Goal: Information Seeking & Learning: Find specific fact

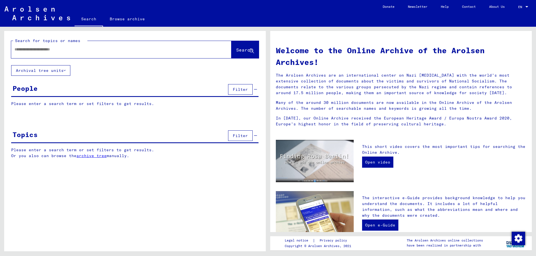
click at [79, 56] on div at bounding box center [121, 49] width 220 height 17
click at [78, 52] on div at bounding box center [112, 49] width 203 height 13
click at [78, 49] on input "text" at bounding box center [115, 50] width 200 height 6
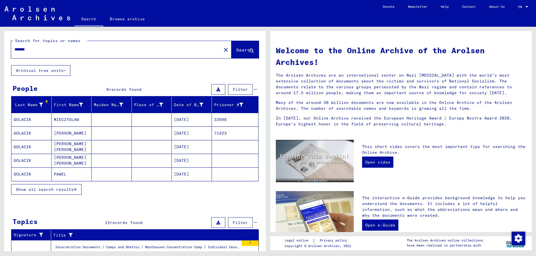
click at [69, 191] on span "Show all search results" at bounding box center [45, 189] width 58 height 5
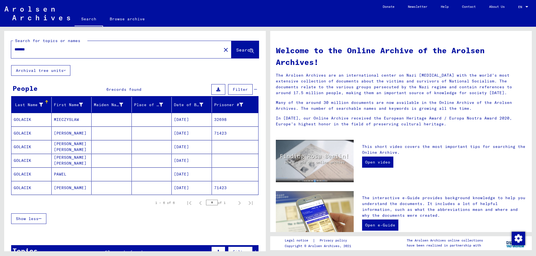
click at [49, 52] on input "*******" at bounding box center [115, 50] width 200 height 6
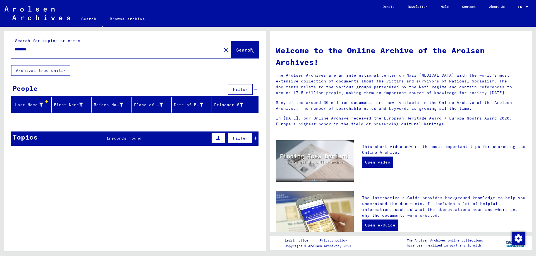
click at [49, 52] on input "********" at bounding box center [115, 50] width 200 height 6
type input "*******"
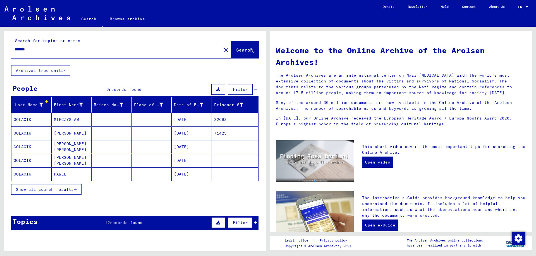
click at [51, 188] on span "Show all search results" at bounding box center [45, 189] width 58 height 5
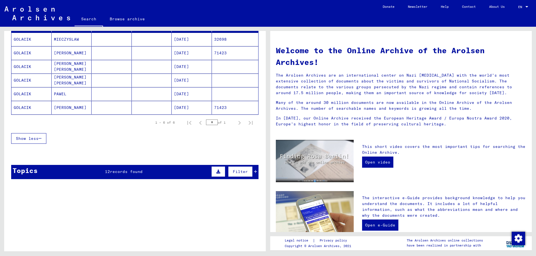
scroll to position [159, 0]
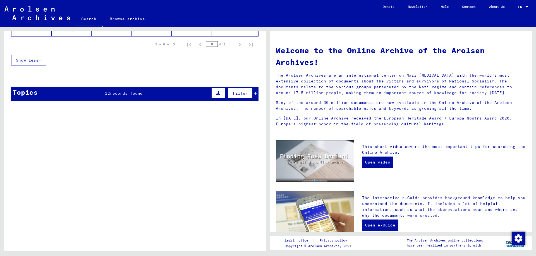
click at [237, 93] on span "Filter" at bounding box center [240, 93] width 15 height 5
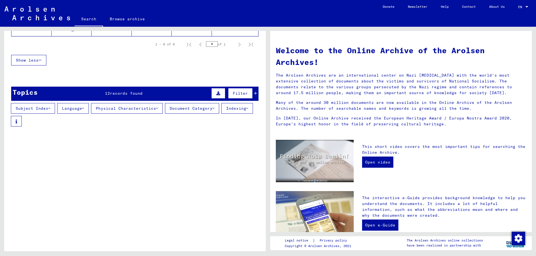
click at [254, 93] on icon at bounding box center [255, 93] width 3 height 4
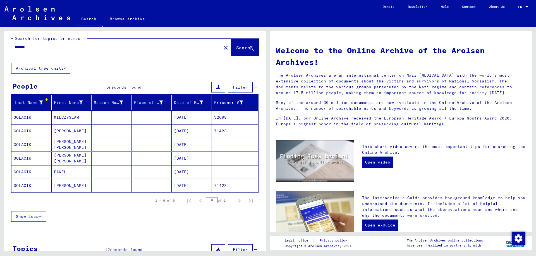
scroll to position [0, 0]
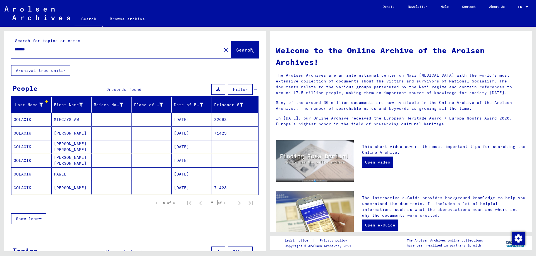
click at [71, 119] on mat-cell "MIECZYSLAW" at bounding box center [72, 119] width 40 height 13
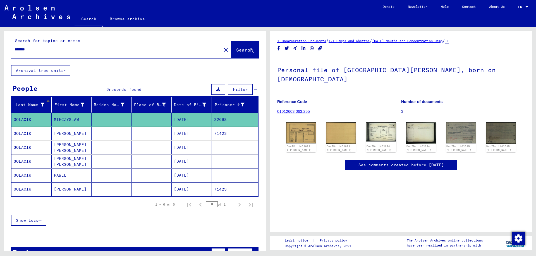
click at [61, 133] on mat-cell "[PERSON_NAME]" at bounding box center [72, 134] width 40 height 14
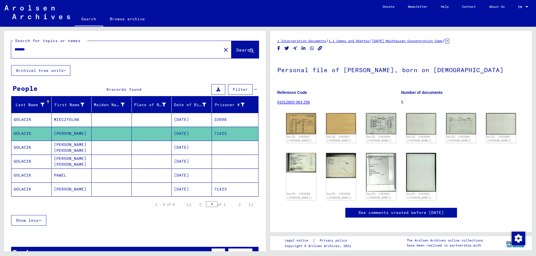
click at [37, 191] on mat-cell "GOLACIK" at bounding box center [31, 190] width 40 height 14
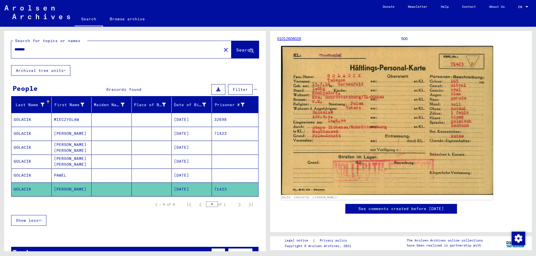
scroll to position [28, 0]
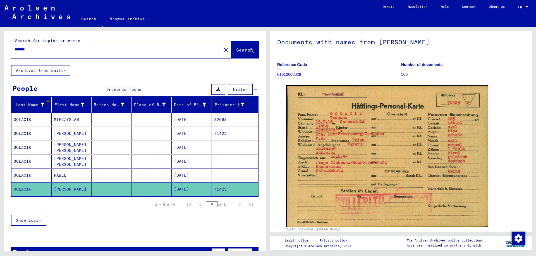
click at [69, 179] on mat-cell "PAWEL" at bounding box center [72, 176] width 40 height 14
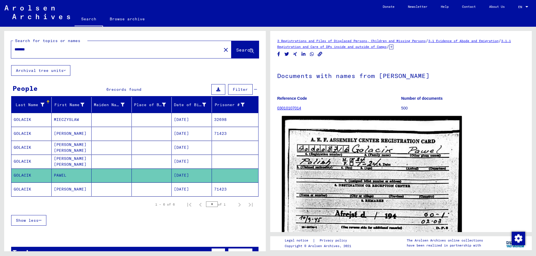
scroll to position [56, 0]
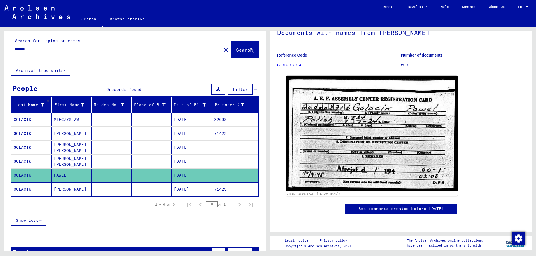
click at [58, 163] on mat-cell "[PERSON_NAME] [PERSON_NAME]" at bounding box center [72, 162] width 40 height 14
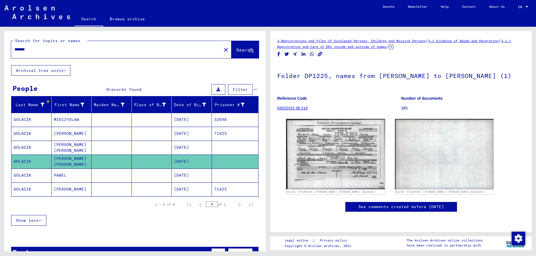
click at [70, 151] on mat-cell "[PERSON_NAME] [PERSON_NAME]" at bounding box center [72, 148] width 40 height 14
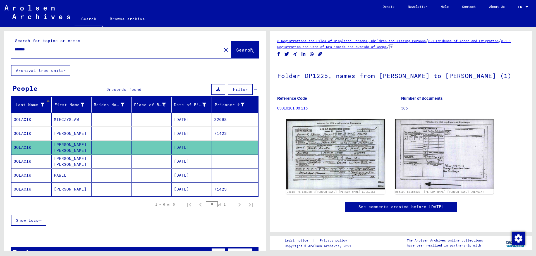
click at [78, 122] on mat-cell "MIECZYSLAW" at bounding box center [72, 120] width 40 height 14
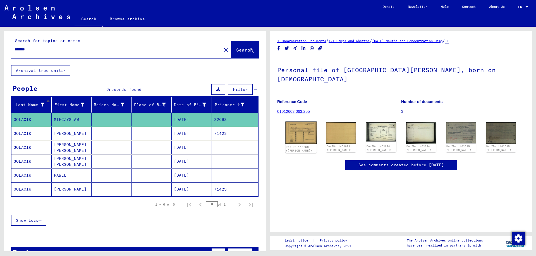
click at [306, 122] on img at bounding box center [301, 133] width 32 height 22
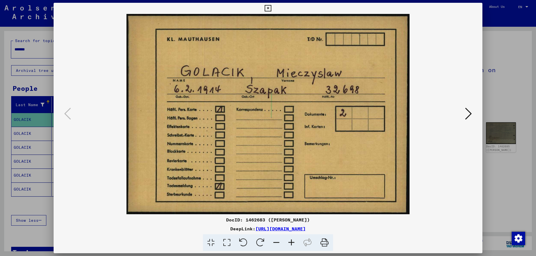
click at [467, 120] on icon at bounding box center [468, 113] width 7 height 13
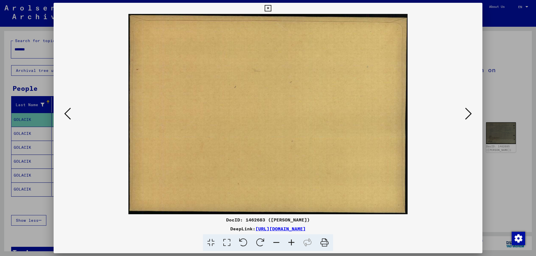
click at [467, 119] on icon at bounding box center [468, 113] width 7 height 13
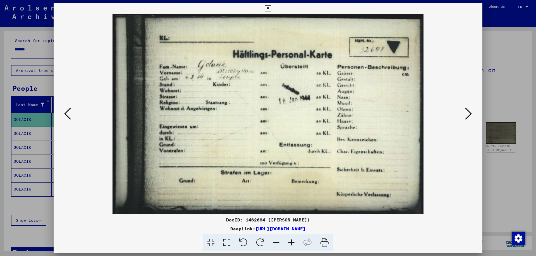
click at [66, 119] on icon at bounding box center [67, 113] width 7 height 13
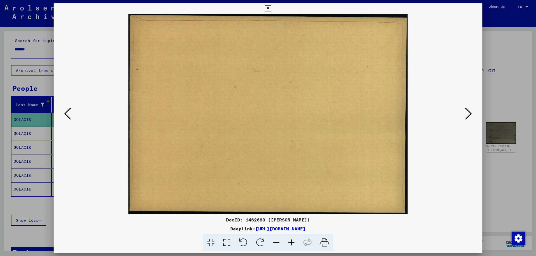
click at [66, 119] on icon at bounding box center [67, 113] width 7 height 13
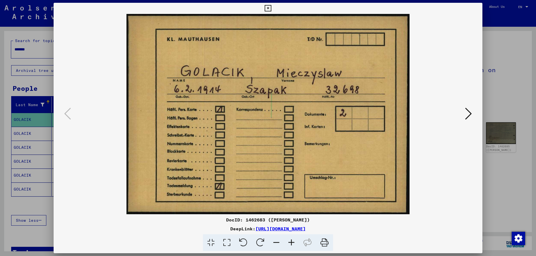
click at [467, 116] on icon at bounding box center [468, 113] width 7 height 13
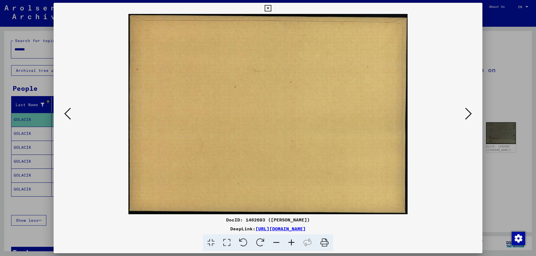
click at [467, 116] on icon at bounding box center [468, 113] width 7 height 13
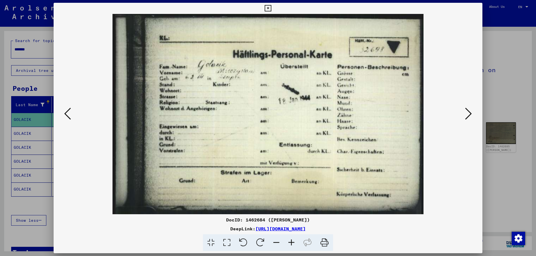
click at [466, 116] on icon at bounding box center [468, 113] width 7 height 13
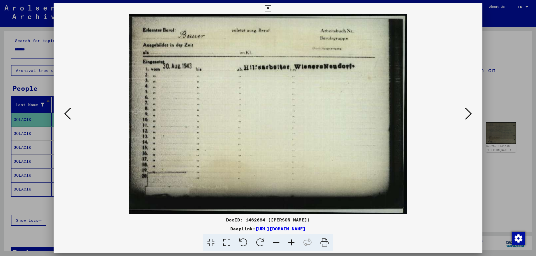
click at [466, 116] on icon at bounding box center [468, 113] width 7 height 13
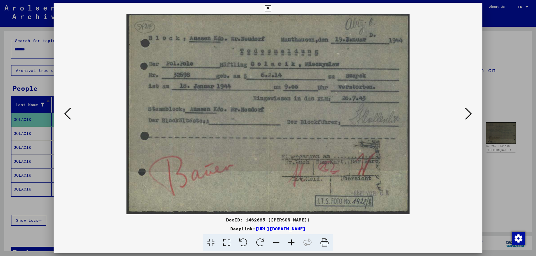
click at [466, 116] on icon at bounding box center [468, 113] width 7 height 13
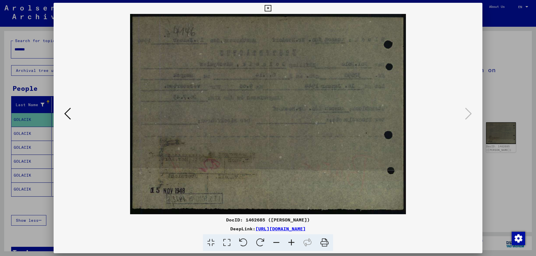
click at [520, 71] on div at bounding box center [268, 128] width 536 height 256
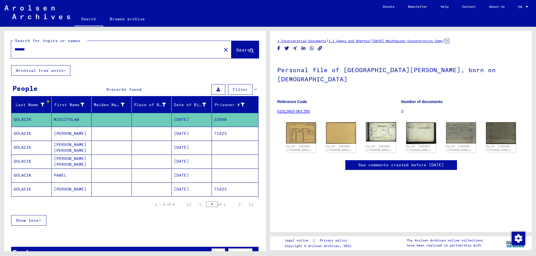
click at [57, 66] on button "Archival tree units" at bounding box center [40, 70] width 59 height 11
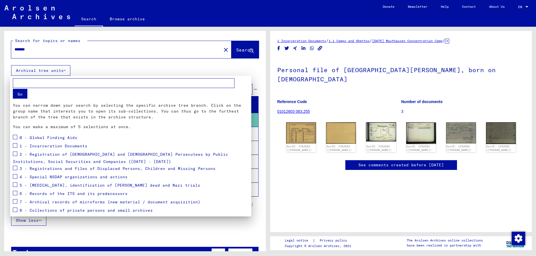
scroll to position [16, 0]
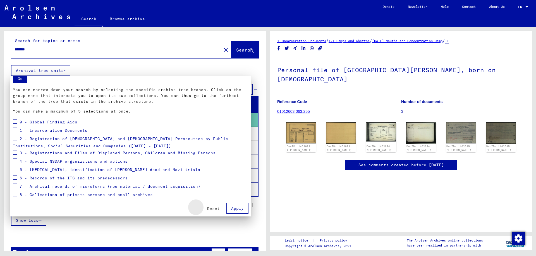
click at [209, 210] on span "Reset" at bounding box center [213, 208] width 13 height 5
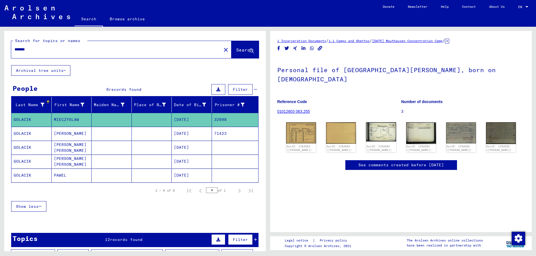
scroll to position [84, 0]
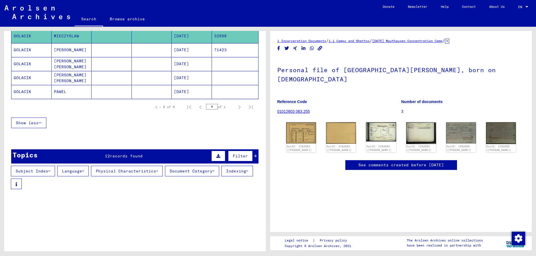
click at [254, 156] on icon at bounding box center [255, 156] width 3 height 4
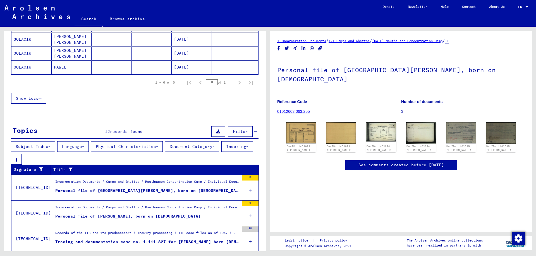
scroll to position [179, 0]
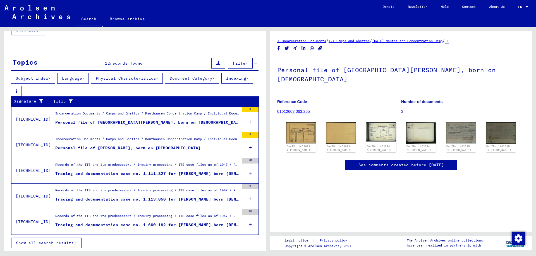
click at [162, 144] on figure "Incarceration Documents / Camps and Ghettos / Mauthausen Concentration Camp / I…" at bounding box center [147, 141] width 184 height 8
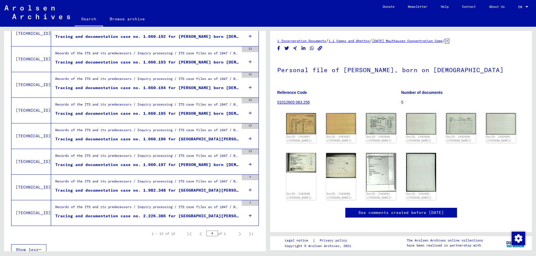
scroll to position [256, 0]
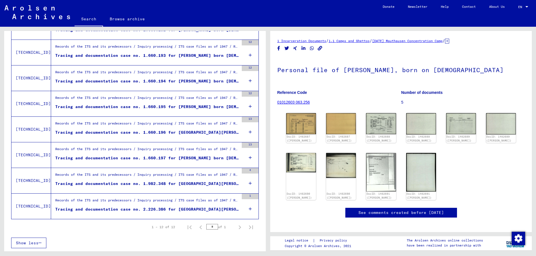
click at [131, 212] on div "Tracing and documentation case no. 2.226.386 for [GEOGRAPHIC_DATA][PERSON_NAME]…" at bounding box center [147, 210] width 184 height 6
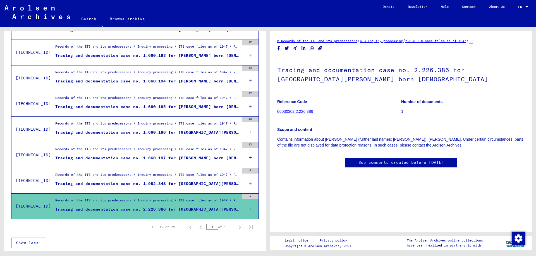
click at [302, 112] on link "06030302.2.226.386" at bounding box center [295, 111] width 36 height 4
click at [297, 163] on yv-its-disqus "See comments created before [DATE]" at bounding box center [400, 168] width 247 height 21
